Goal: Share content: Share content

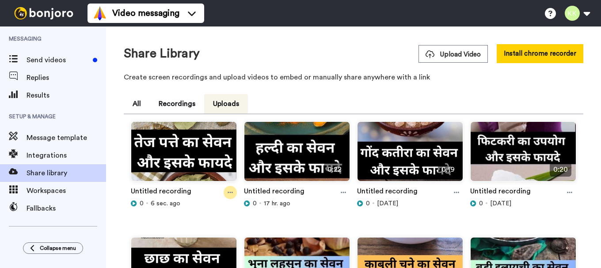
click at [228, 195] on icon at bounding box center [230, 193] width 5 height 6
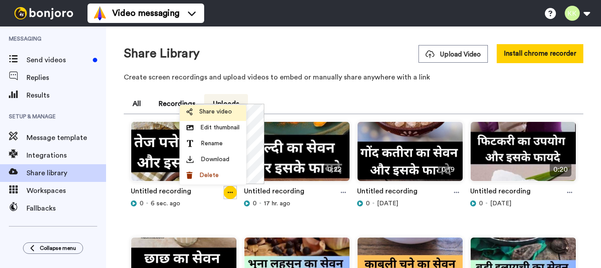
click at [222, 110] on span "Share video" at bounding box center [215, 111] width 33 height 9
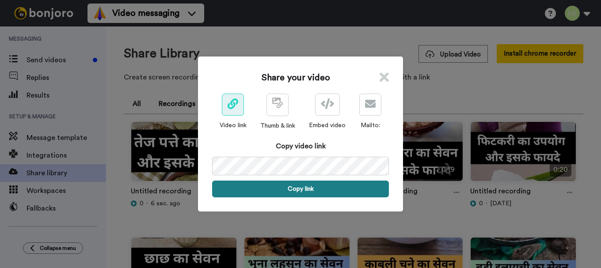
drag, startPoint x: 299, startPoint y: 181, endPoint x: 297, endPoint y: 207, distance: 25.7
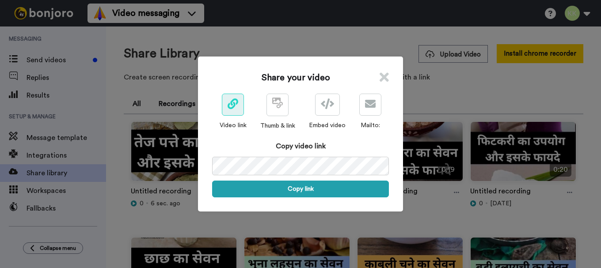
click at [299, 182] on button "Copy link" at bounding box center [300, 189] width 177 height 17
